Goal: Information Seeking & Learning: Learn about a topic

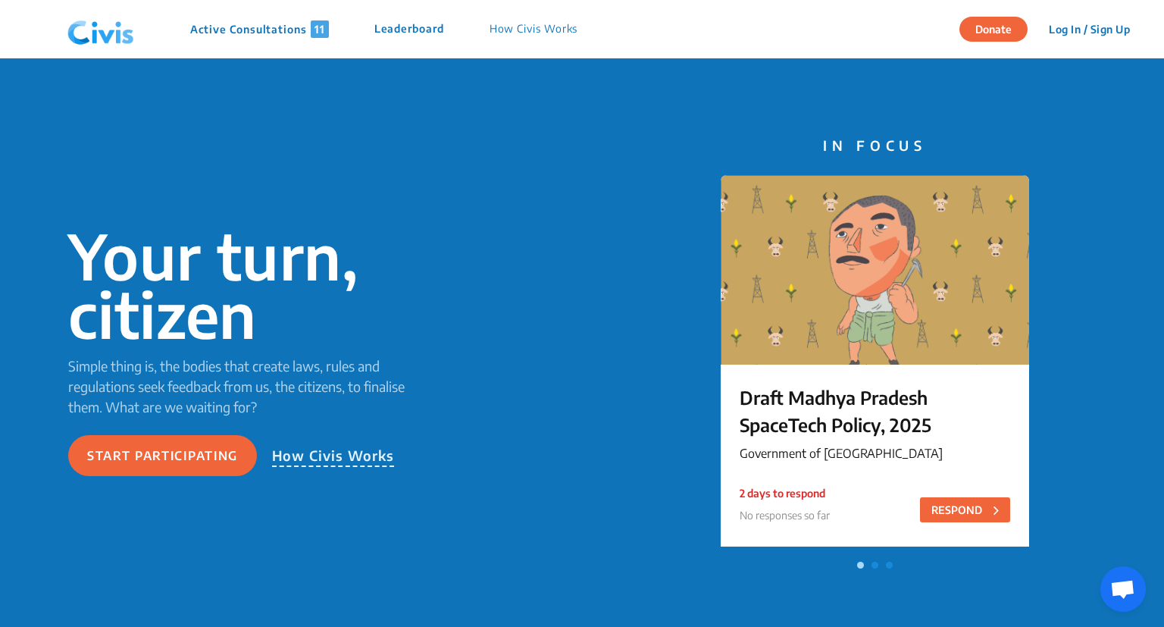
click at [288, 462] on p "How Civis Works" at bounding box center [333, 456] width 123 height 22
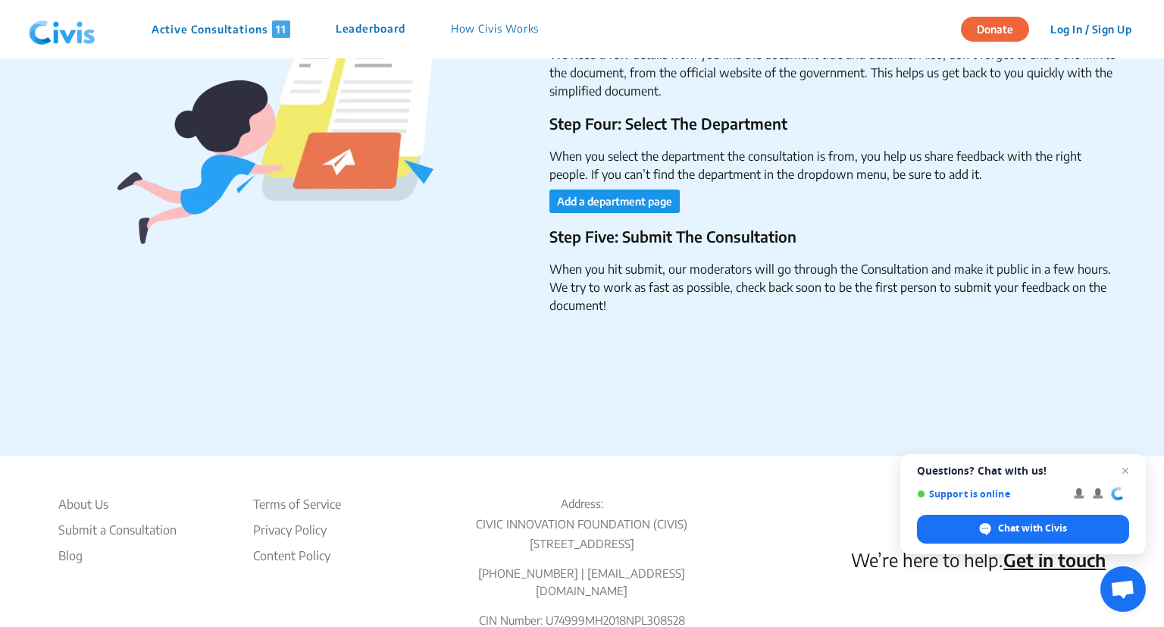
scroll to position [2531, 0]
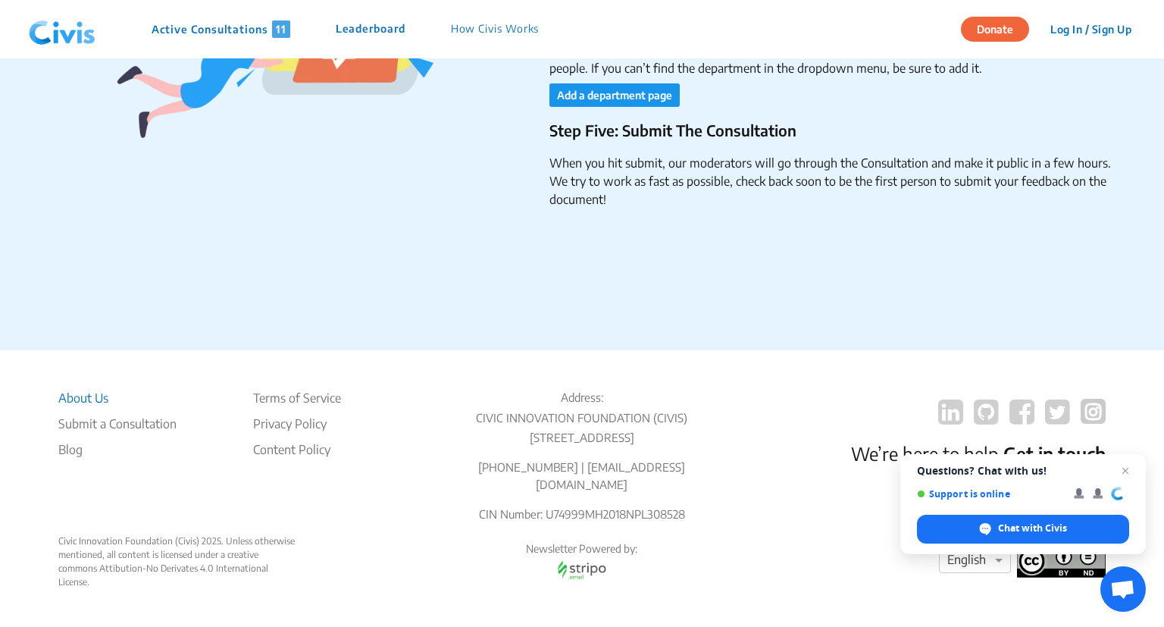
click at [107, 394] on li "About Us" at bounding box center [117, 398] width 118 height 18
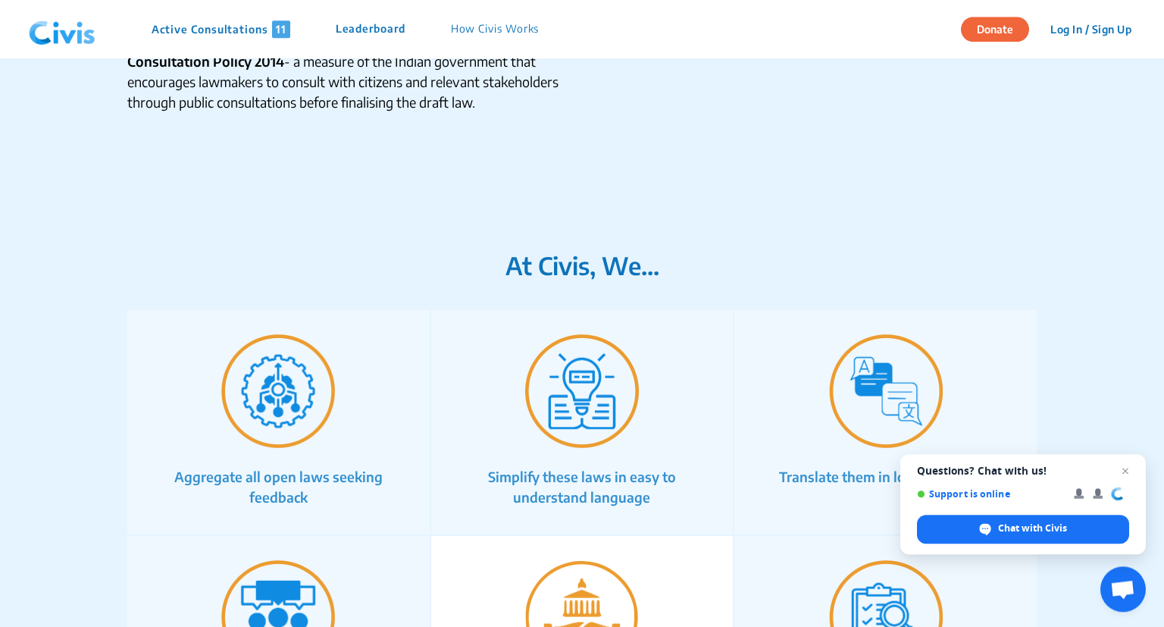
scroll to position [800, 0]
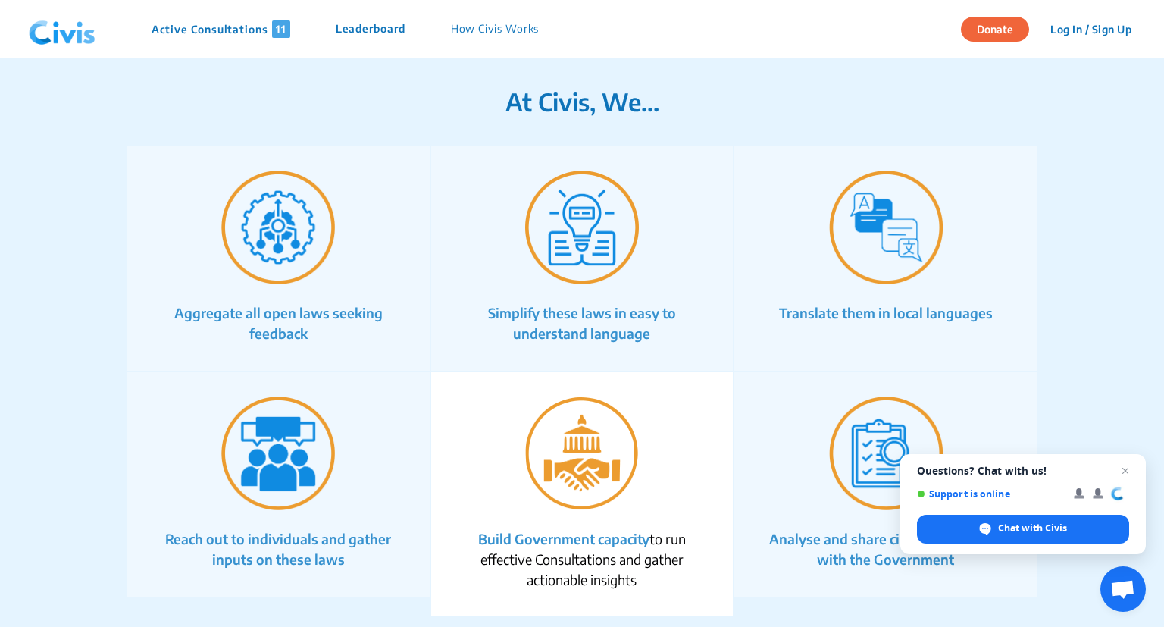
click at [393, 35] on p "Leaderboard" at bounding box center [371, 28] width 70 height 17
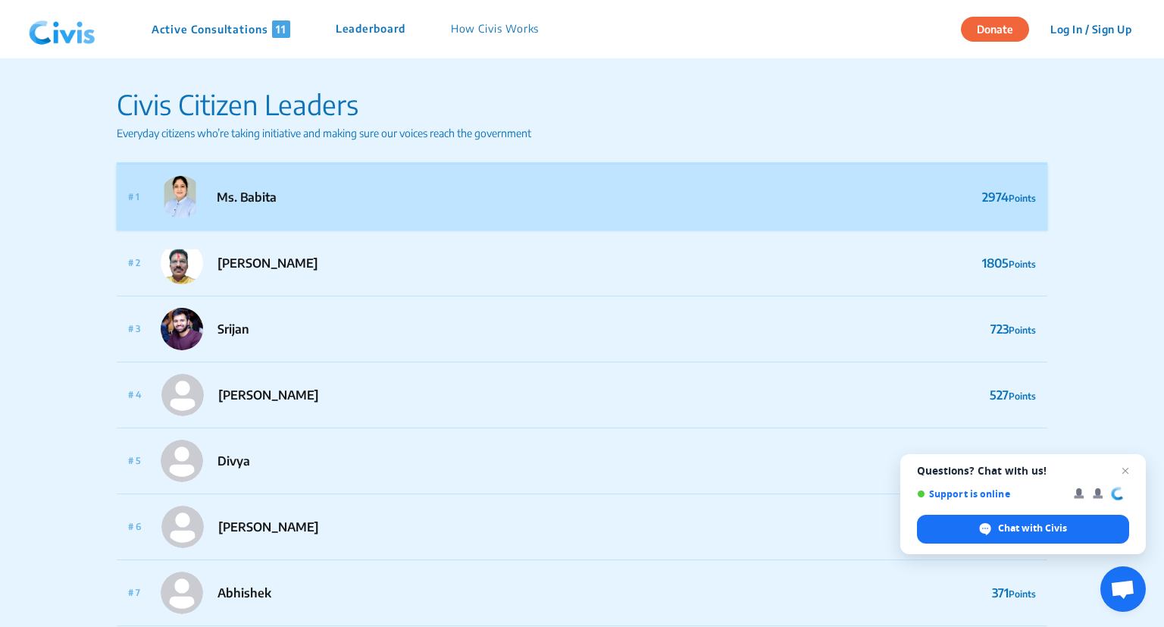
click at [274, 208] on div "# 1 Ms. Babita" at bounding box center [202, 197] width 149 height 42
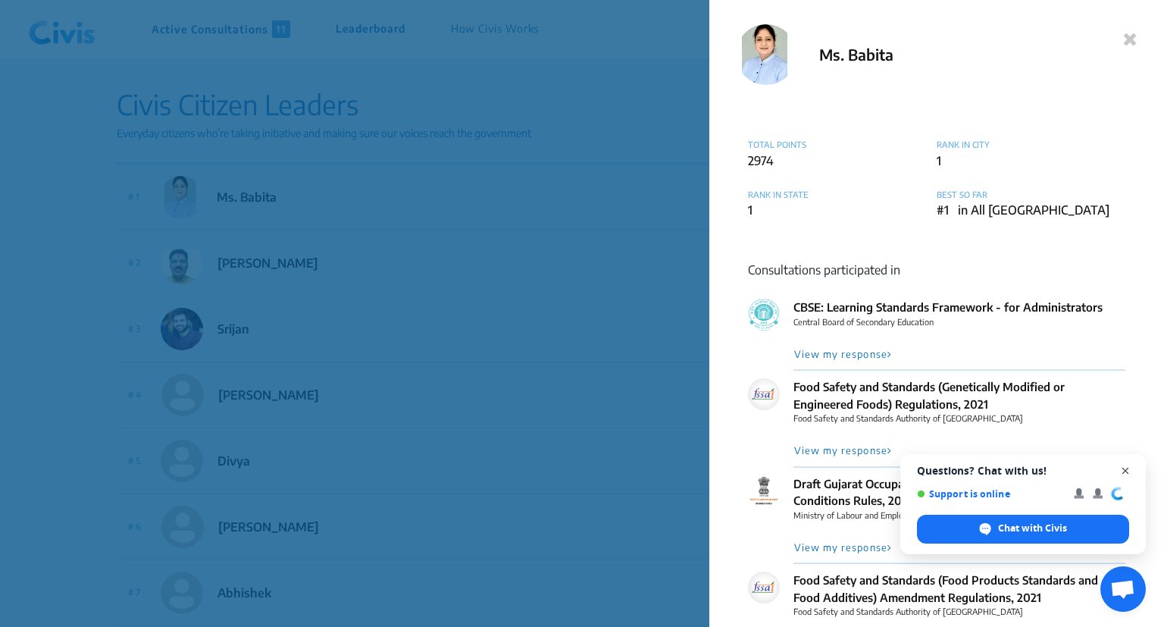
click at [1128, 477] on span "Close chat" at bounding box center [1125, 471] width 19 height 19
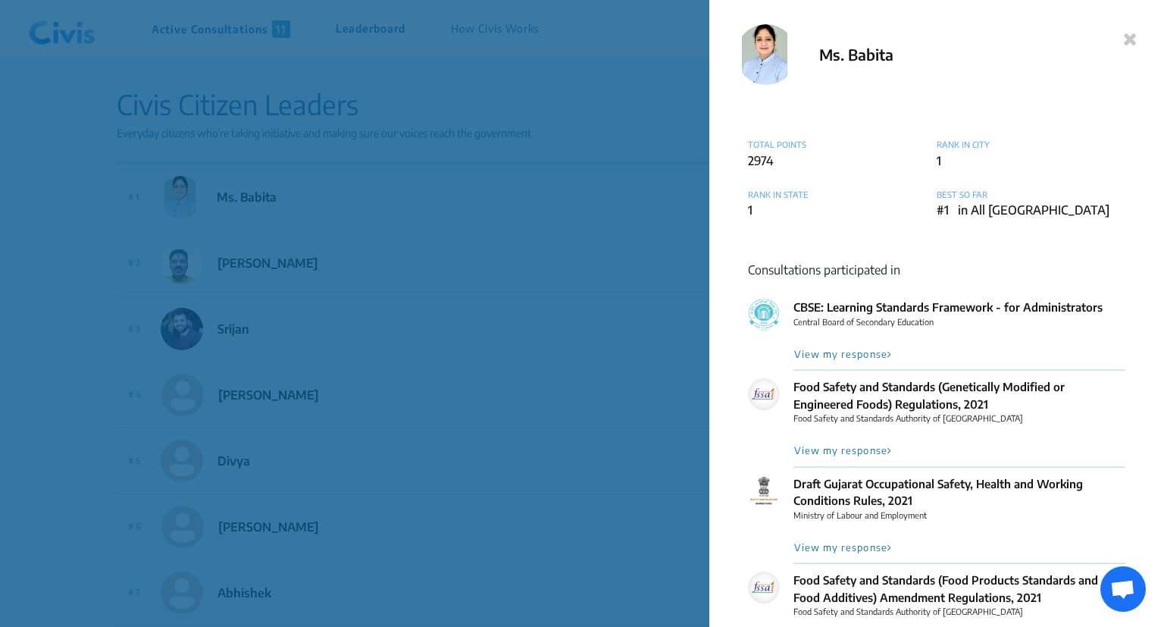
click at [857, 356] on button "View my response" at bounding box center [842, 354] width 99 height 14
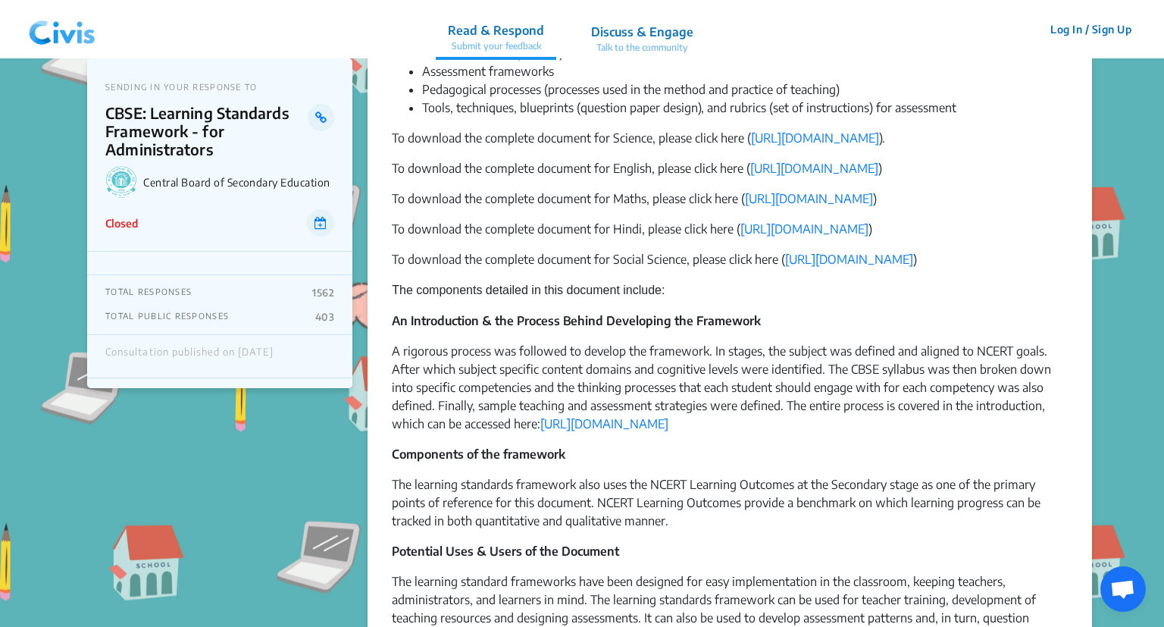
scroll to position [560, 0]
